Goal: Book appointment/travel/reservation

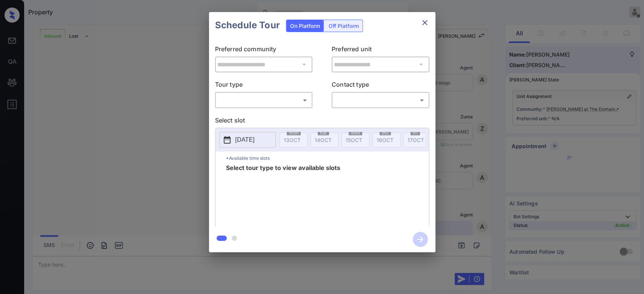
click at [256, 101] on body "Property Mukesh Offline Set yourself online Set yourself on break Profile Switc…" at bounding box center [322, 147] width 644 height 294
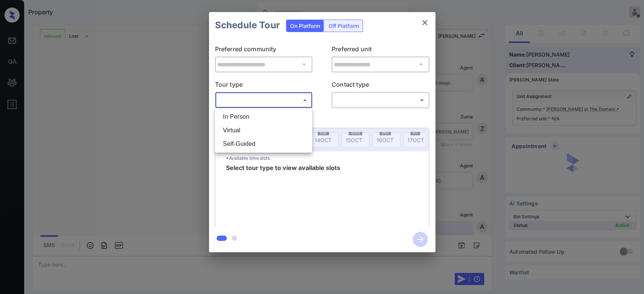
scroll to position [311, 0]
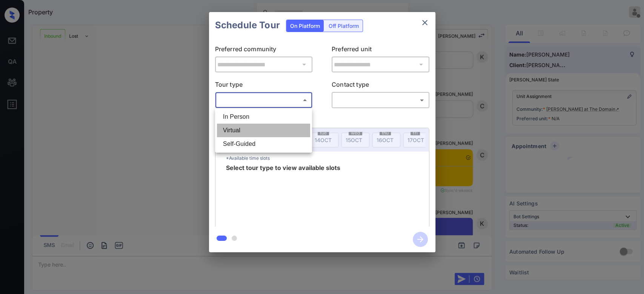
click at [244, 131] on li "Virtual" at bounding box center [263, 131] width 93 height 14
type input "*******"
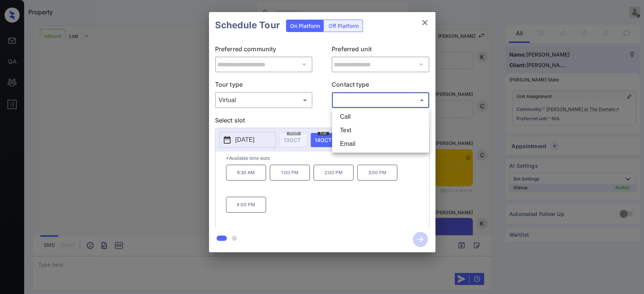
click at [362, 99] on body "Available slots fetched from knock successfully Property Mukesh Offline Set you…" at bounding box center [322, 147] width 644 height 294
click at [347, 130] on li "Text" at bounding box center [380, 131] width 93 height 14
type input "****"
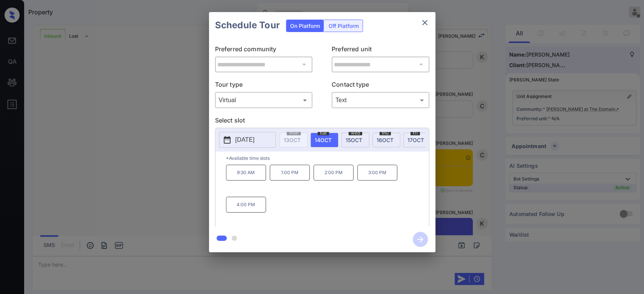
click at [250, 141] on p "[DATE]" at bounding box center [244, 139] width 19 height 9
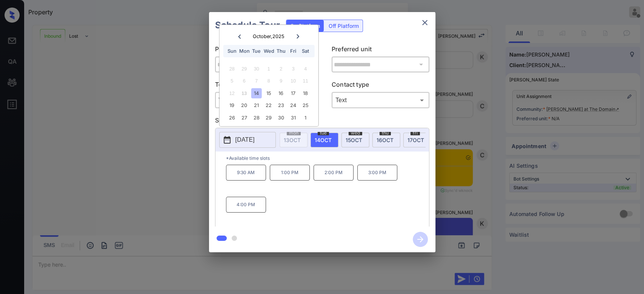
click at [298, 33] on div at bounding box center [298, 36] width 10 height 9
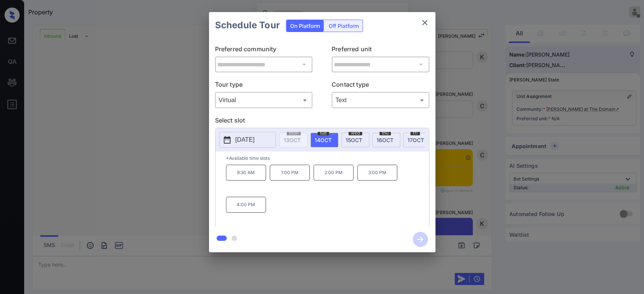
click at [513, 74] on div "**********" at bounding box center [322, 132] width 644 height 264
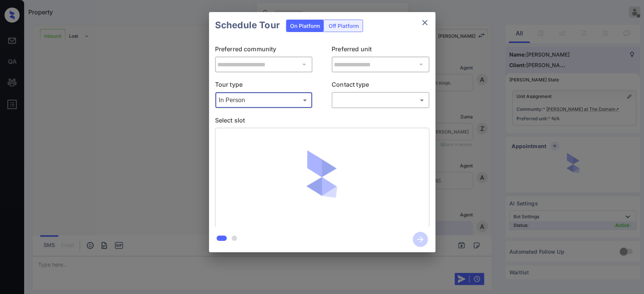
scroll to position [392, 0]
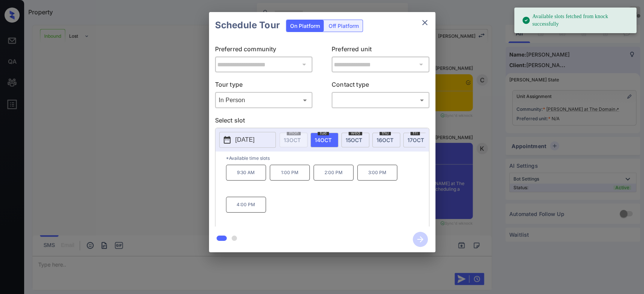
click at [255, 138] on p "[DATE]" at bounding box center [244, 139] width 19 height 9
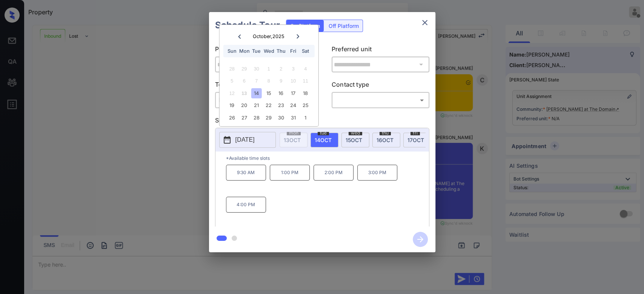
click at [298, 34] on icon at bounding box center [298, 36] width 5 height 5
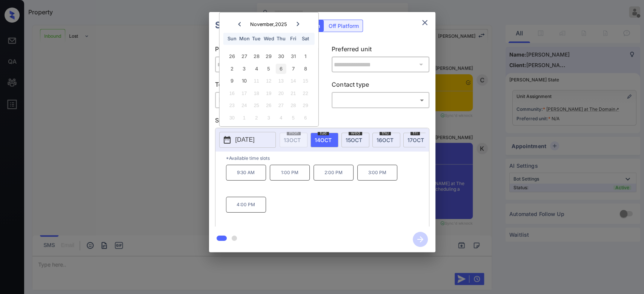
click at [281, 68] on div "6" at bounding box center [281, 69] width 10 height 10
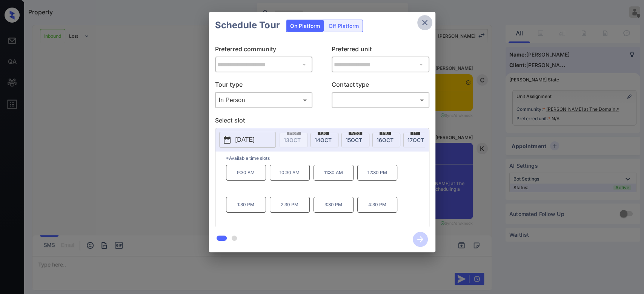
click at [424, 23] on icon "close" at bounding box center [424, 22] width 5 height 5
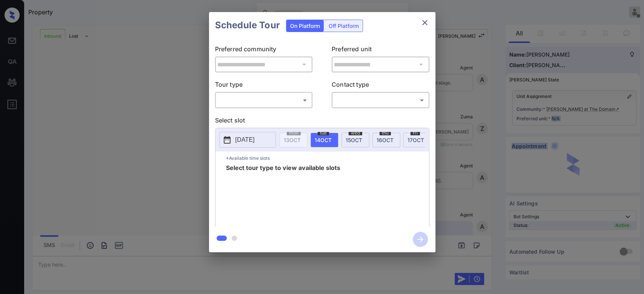
scroll to position [392, 0]
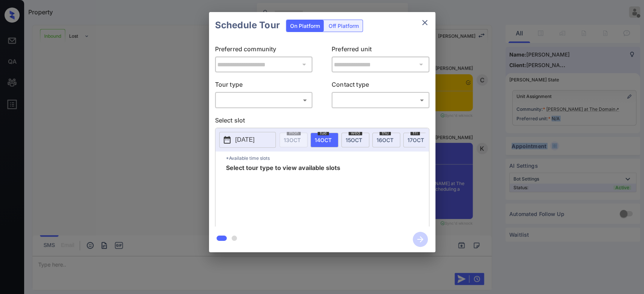
click at [426, 25] on icon "close" at bounding box center [424, 22] width 9 height 9
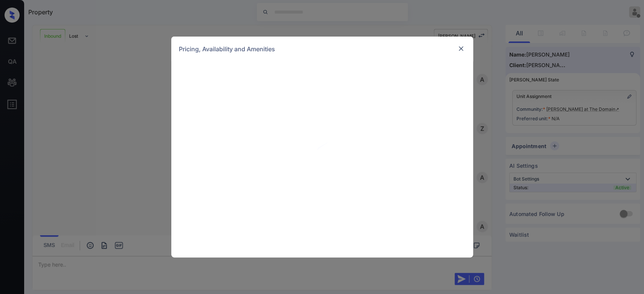
scroll to position [392, 0]
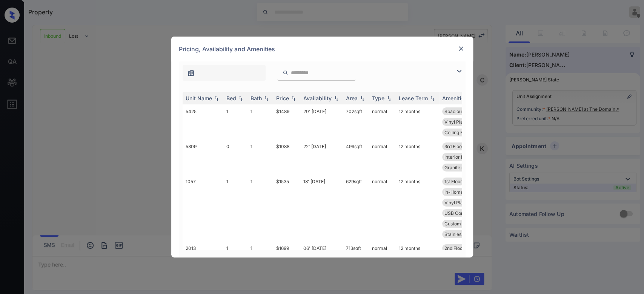
click at [284, 97] on div "Price" at bounding box center [282, 98] width 13 height 6
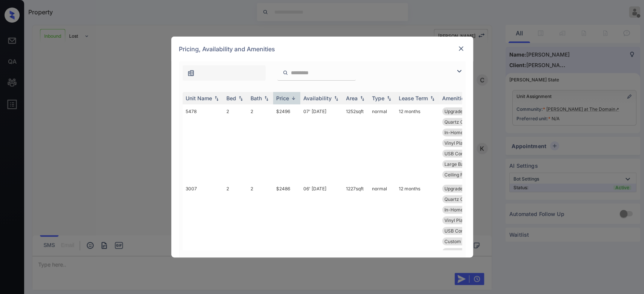
click at [284, 97] on div "Price" at bounding box center [282, 98] width 13 height 6
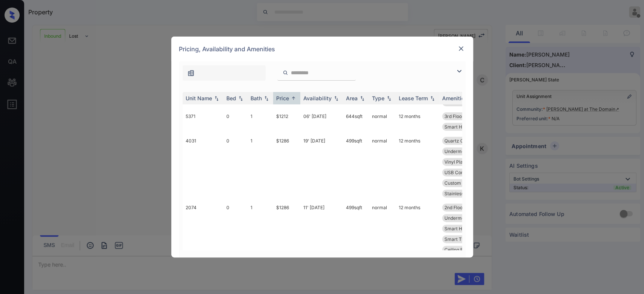
scroll to position [441, 0]
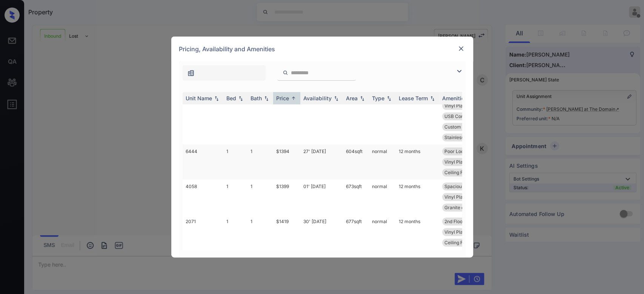
click at [281, 147] on td "$1394" at bounding box center [286, 161] width 27 height 35
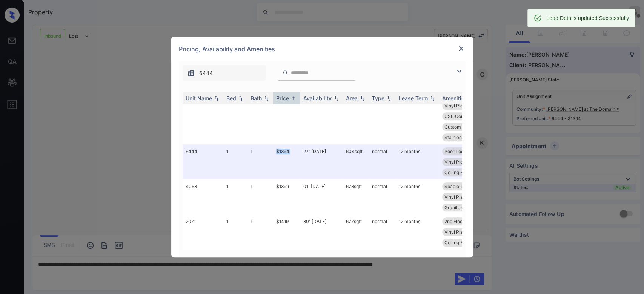
scroll to position [442, 0]
click at [460, 48] on img at bounding box center [461, 49] width 8 height 8
